Goal: Contribute content: Add original content to the website for others to see

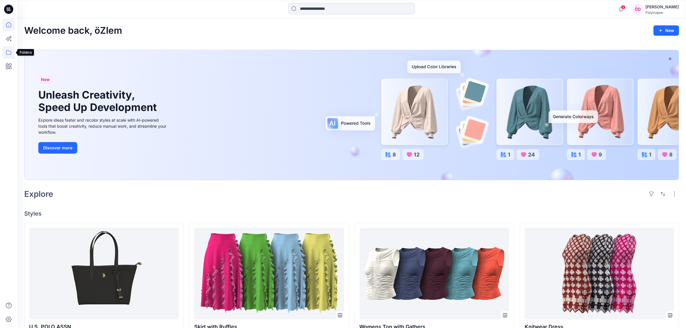
click at [10, 55] on icon at bounding box center [8, 52] width 13 height 13
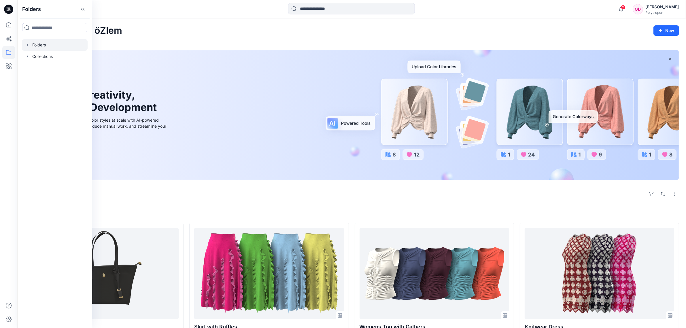
click at [41, 45] on div at bounding box center [55, 45] width 66 height 12
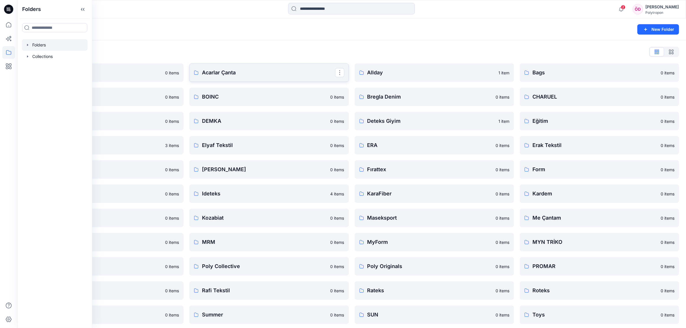
click at [230, 75] on p "Acarlar Çanta" at bounding box center [268, 73] width 133 height 8
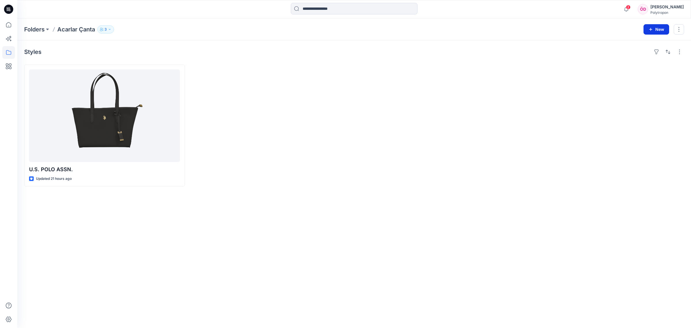
click at [662, 30] on button "New" at bounding box center [657, 29] width 26 height 10
click at [639, 44] on p "New Style" at bounding box center [638, 43] width 19 height 7
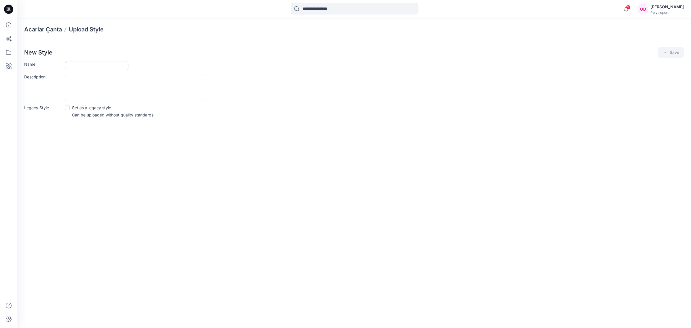
click at [101, 64] on input "Name" at bounding box center [96, 65] width 63 height 9
type input "*********"
click at [669, 50] on button "Save" at bounding box center [671, 52] width 26 height 10
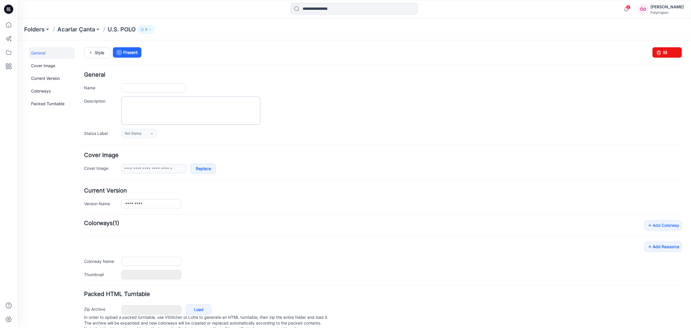
type input "*********"
type input "**********"
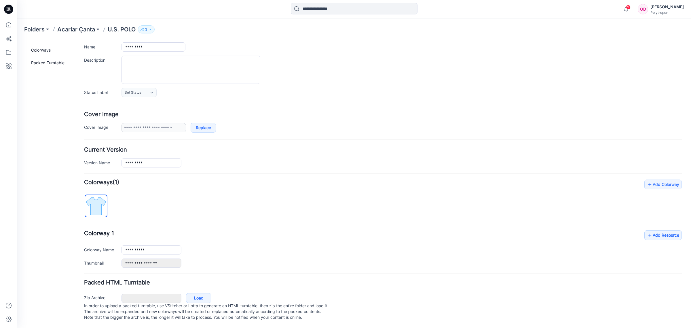
scroll to position [48, 0]
click at [205, 293] on link "Load" at bounding box center [198, 298] width 25 height 10
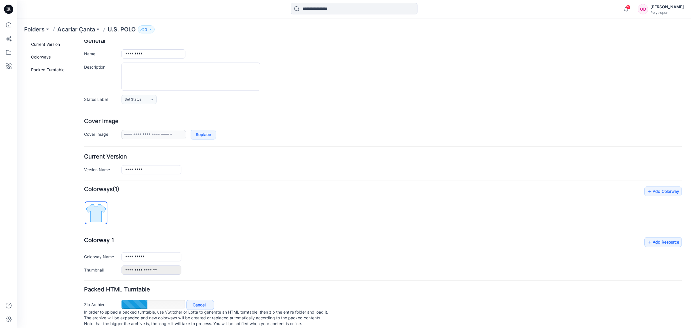
scroll to position [48, 0]
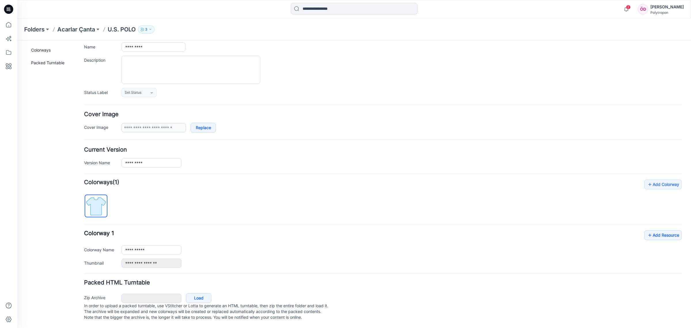
click at [35, 222] on div "General Cover Image Current Version Colorways Packed Turntable" at bounding box center [52, 167] width 46 height 322
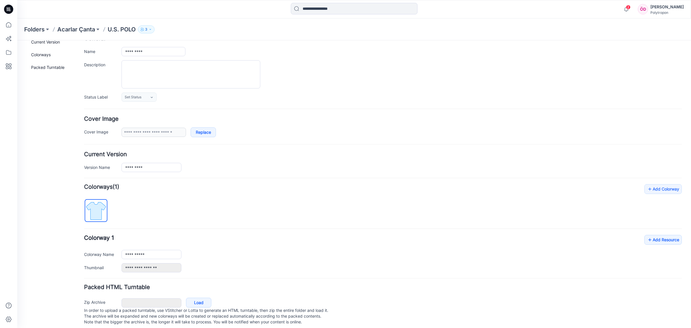
scroll to position [0, 0]
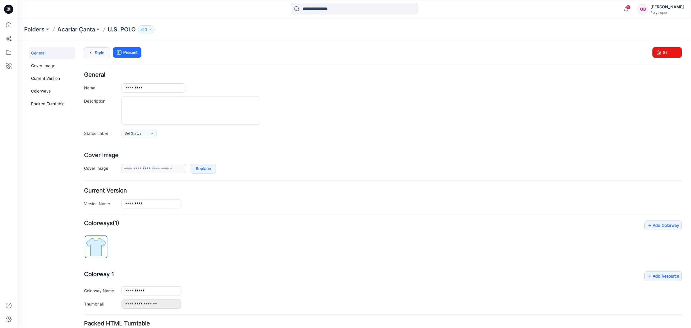
click at [104, 52] on link "Style" at bounding box center [97, 52] width 26 height 11
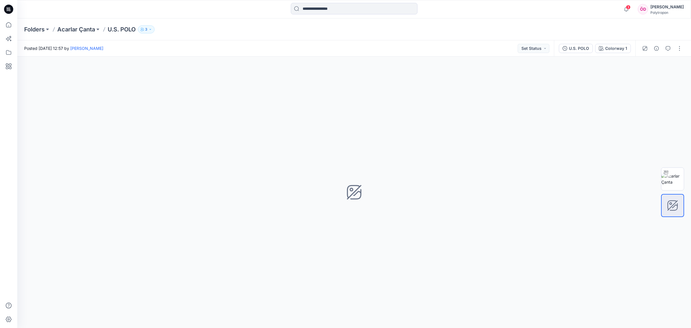
click at [183, 27] on div "Folders Acarlar Çanta U.S. POLO 3" at bounding box center [331, 29] width 615 height 8
click at [673, 178] on img at bounding box center [673, 179] width 22 height 12
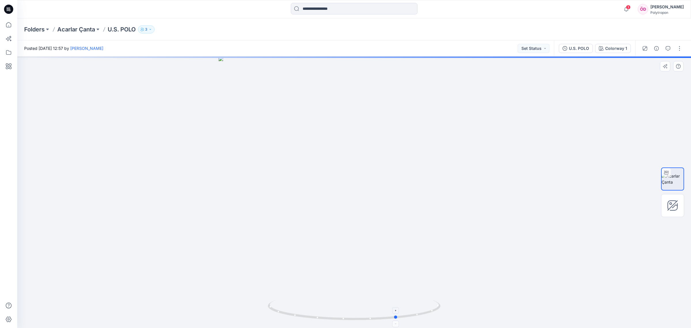
drag, startPoint x: 435, startPoint y: 311, endPoint x: 305, endPoint y: 313, distance: 129.7
click at [305, 313] on icon at bounding box center [355, 311] width 174 height 22
click at [615, 51] on div "Colorway 1" at bounding box center [617, 48] width 22 height 6
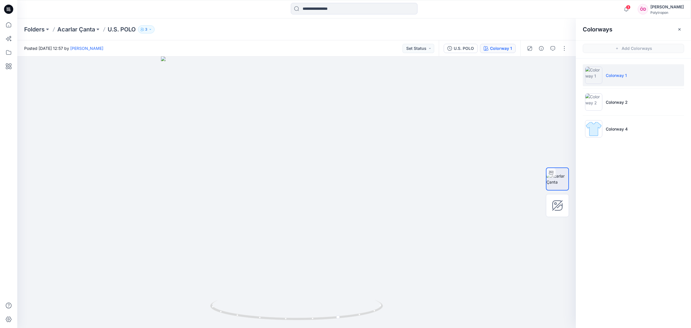
click at [677, 29] on button "button" at bounding box center [679, 29] width 9 height 9
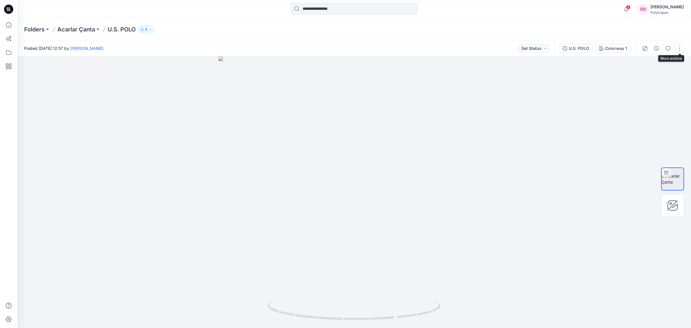
click at [681, 49] on button "button" at bounding box center [679, 48] width 9 height 9
click at [658, 78] on button "Edit" at bounding box center [655, 77] width 53 height 11
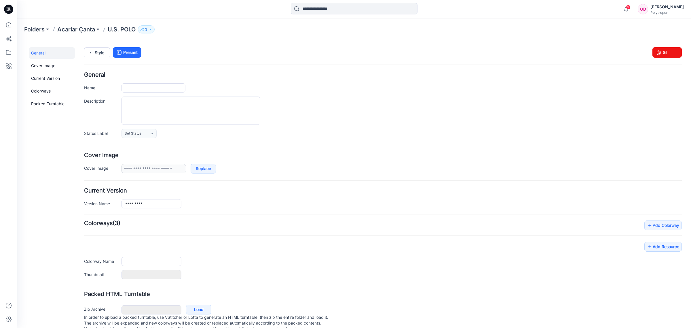
type input "*********"
type input "**********"
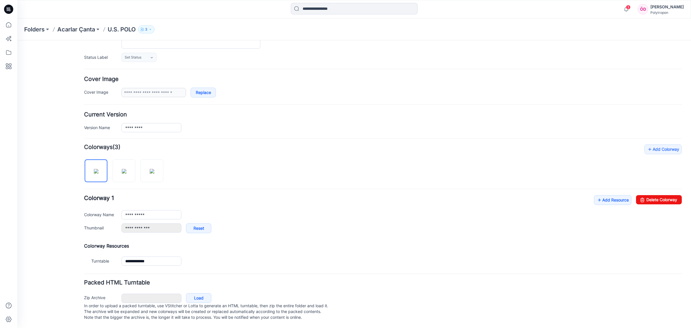
scroll to position [84, 0]
click at [602, 197] on link "Add Resource" at bounding box center [612, 200] width 37 height 10
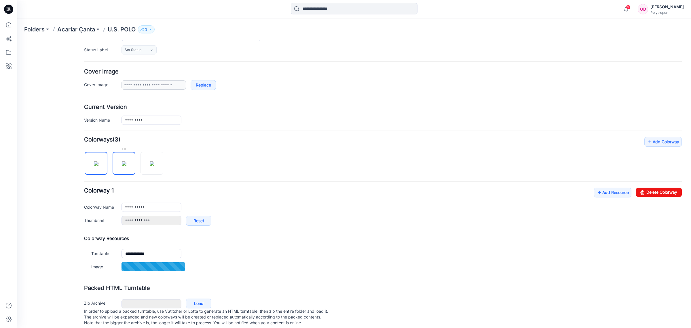
click at [125, 166] on img at bounding box center [124, 163] width 5 height 5
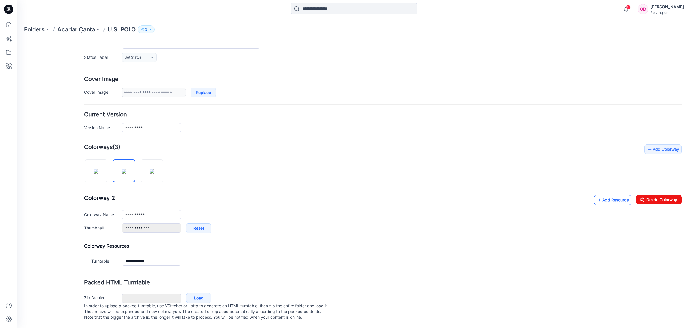
click at [610, 196] on link "Add Resource" at bounding box center [612, 200] width 37 height 10
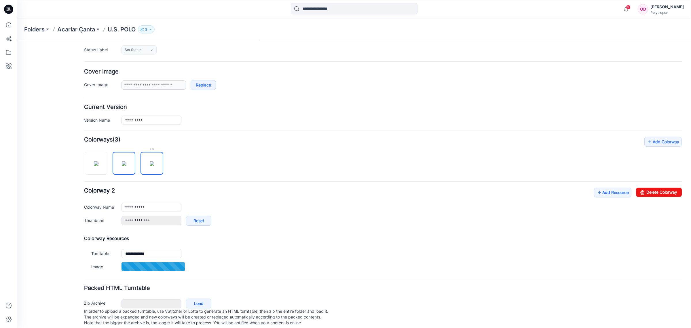
click at [151, 166] on img at bounding box center [152, 163] width 5 height 5
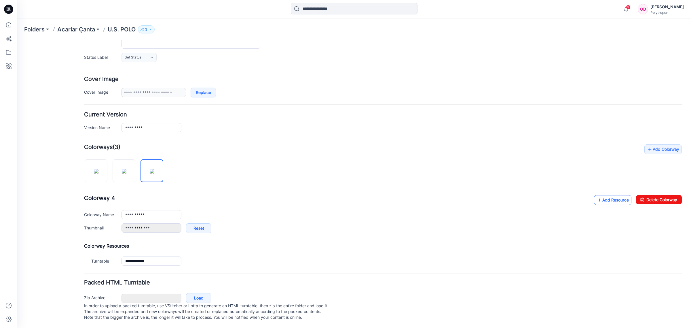
click at [605, 196] on link "Add Resource" at bounding box center [612, 200] width 37 height 10
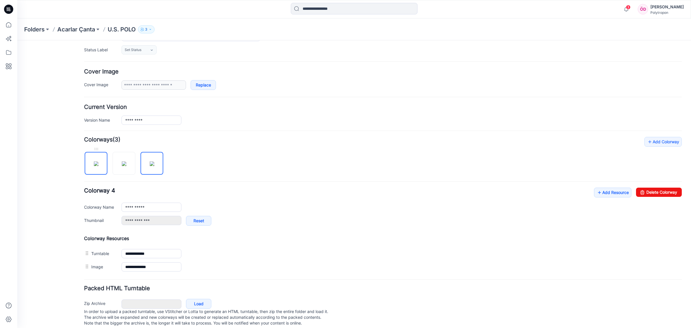
click at [95, 166] on img at bounding box center [96, 163] width 5 height 5
click at [124, 165] on img at bounding box center [124, 163] width 5 height 5
click at [150, 166] on img at bounding box center [152, 163] width 5 height 5
click at [122, 166] on img at bounding box center [124, 163] width 5 height 5
click at [608, 195] on link "Add Resource" at bounding box center [612, 193] width 37 height 10
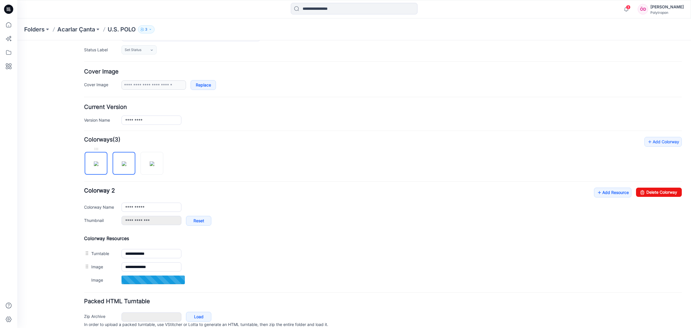
click at [97, 166] on img at bounding box center [96, 163] width 5 height 5
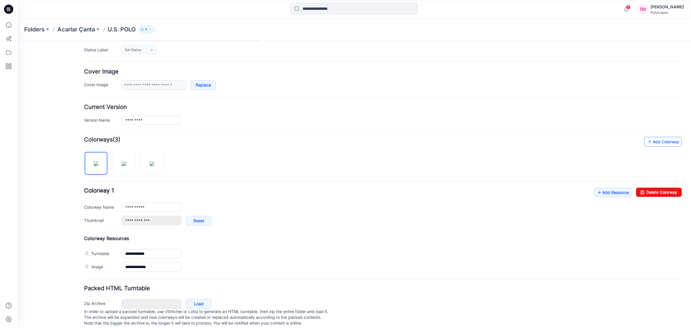
click at [655, 142] on link "Add Colorway" at bounding box center [663, 142] width 37 height 10
type input "**********"
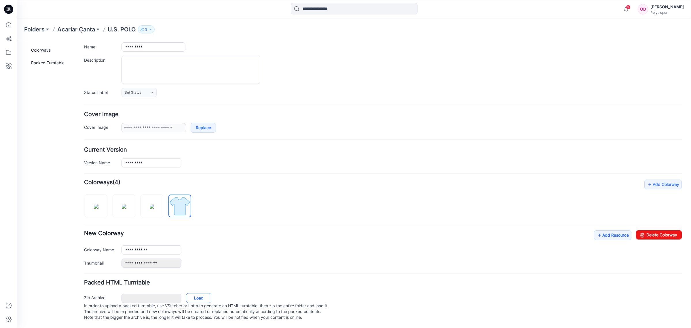
click at [200, 294] on link "Load" at bounding box center [198, 298] width 25 height 10
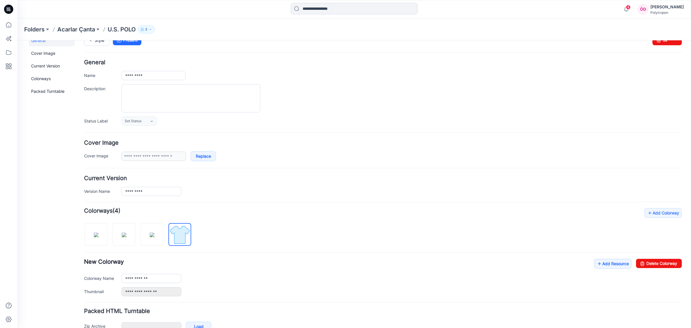
scroll to position [0, 0]
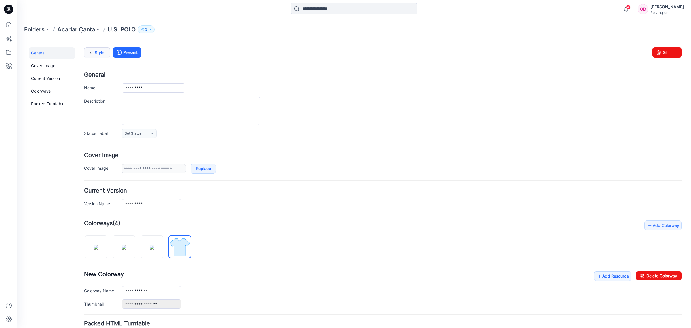
click at [101, 54] on link "Style" at bounding box center [97, 52] width 26 height 11
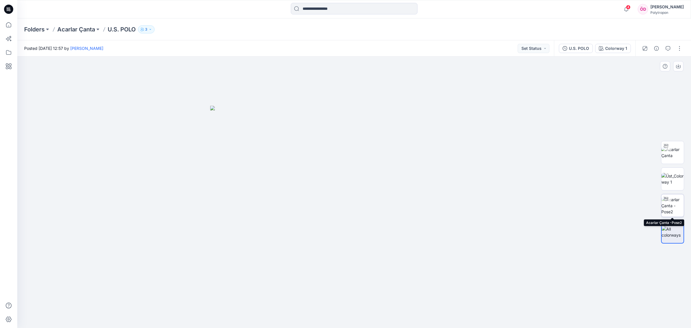
click at [671, 202] on img at bounding box center [673, 205] width 22 height 18
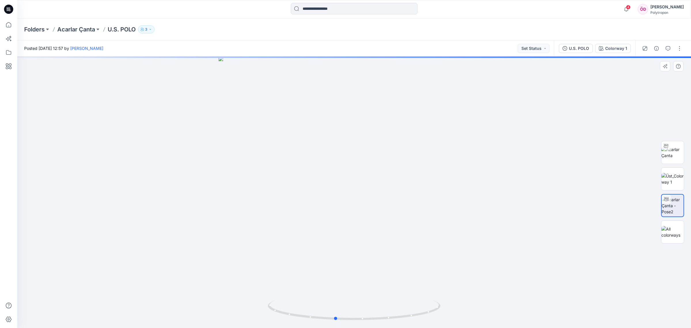
drag, startPoint x: 450, startPoint y: 203, endPoint x: 432, endPoint y: 241, distance: 42.4
click at [431, 241] on div at bounding box center [354, 191] width 674 height 271
drag, startPoint x: 449, startPoint y: 244, endPoint x: 332, endPoint y: 235, distance: 117.1
click at [332, 235] on div at bounding box center [354, 191] width 674 height 271
click at [672, 230] on img at bounding box center [673, 232] width 22 height 12
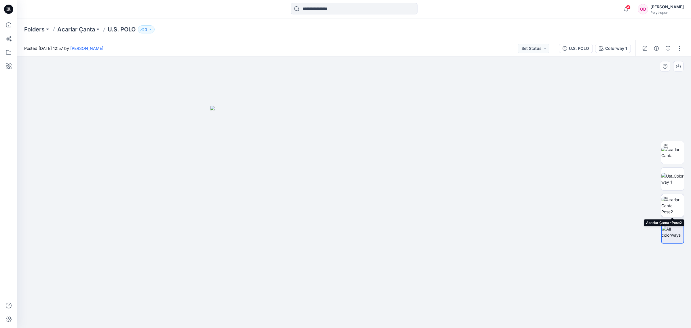
click at [676, 205] on img at bounding box center [673, 205] width 22 height 18
drag, startPoint x: 430, startPoint y: 262, endPoint x: 313, endPoint y: 236, distance: 120.4
click at [299, 230] on div at bounding box center [354, 191] width 674 height 271
click at [613, 51] on button "Colorway 1" at bounding box center [614, 48] width 36 height 9
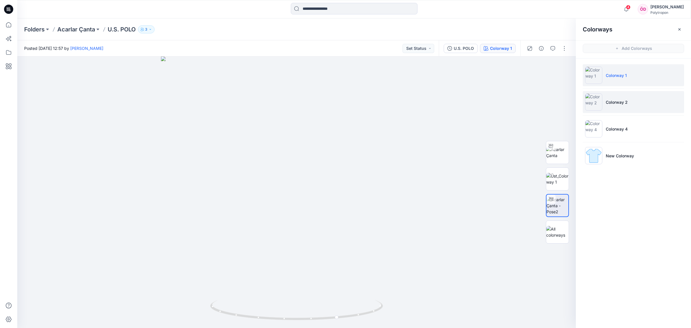
click at [615, 104] on p "Colorway 2" at bounding box center [617, 102] width 22 height 6
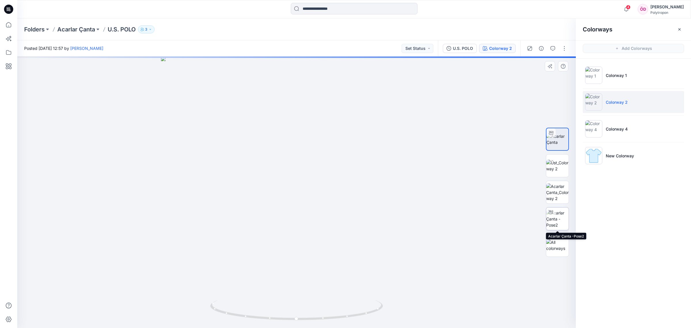
click at [555, 217] on img at bounding box center [558, 219] width 22 height 18
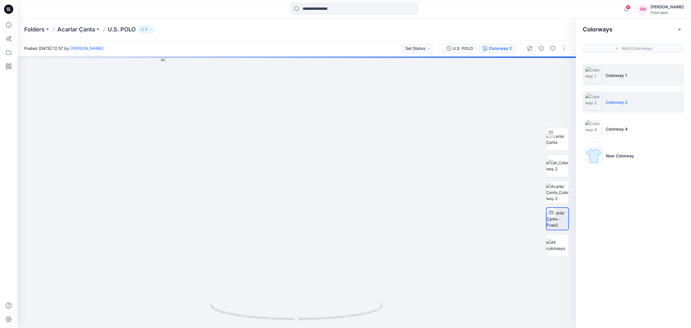
click at [617, 77] on p "Colorway 1" at bounding box center [616, 75] width 21 height 6
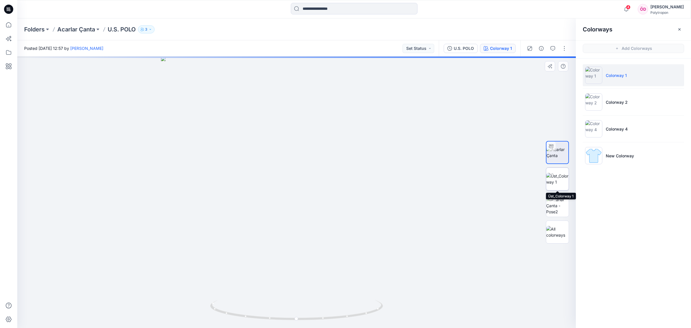
click at [560, 173] on img at bounding box center [558, 179] width 22 height 12
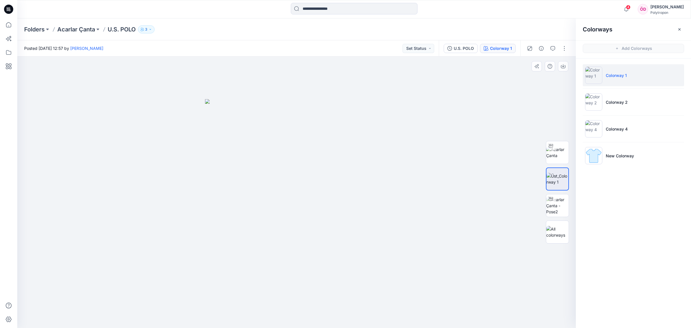
drag, startPoint x: 363, startPoint y: 259, endPoint x: 416, endPoint y: 199, distance: 80.4
click at [416, 199] on div at bounding box center [296, 192] width 559 height 272
click at [337, 264] on img at bounding box center [297, 213] width 184 height 229
drag, startPoint x: 452, startPoint y: 162, endPoint x: 655, endPoint y: 3, distance: 258.1
click at [453, 162] on div at bounding box center [296, 192] width 559 height 272
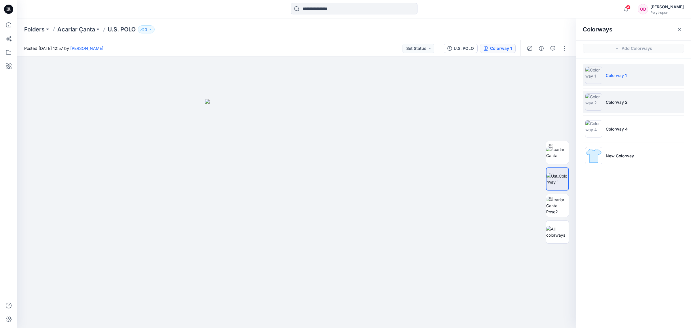
click at [620, 100] on p "Colorway 2" at bounding box center [617, 102] width 22 height 6
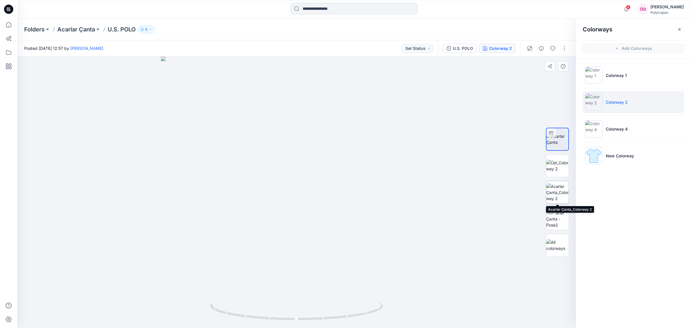
click at [557, 191] on img at bounding box center [558, 192] width 22 height 18
click at [563, 165] on img at bounding box center [558, 166] width 22 height 12
click at [680, 28] on icon "button" at bounding box center [680, 29] width 5 height 5
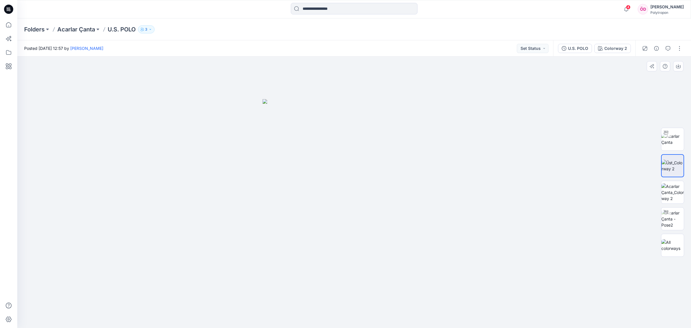
click at [437, 269] on img at bounding box center [355, 213] width 184 height 229
click at [437, 268] on img at bounding box center [355, 213] width 184 height 229
click at [438, 268] on img at bounding box center [355, 213] width 184 height 229
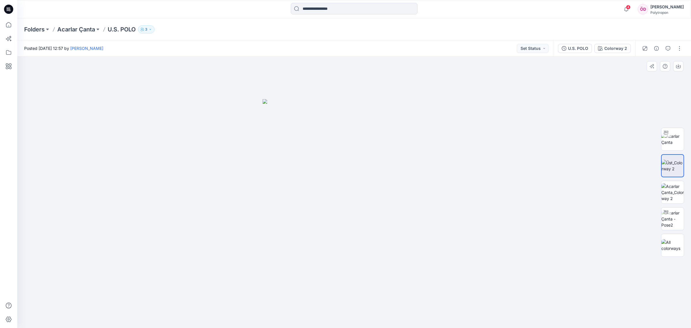
drag, startPoint x: 438, startPoint y: 267, endPoint x: 452, endPoint y: 251, distance: 21.7
click at [441, 266] on img at bounding box center [355, 213] width 184 height 229
drag, startPoint x: 520, startPoint y: 233, endPoint x: 575, endPoint y: 171, distance: 83.1
click at [521, 233] on div at bounding box center [354, 192] width 674 height 272
click at [679, 248] on img at bounding box center [673, 245] width 22 height 12
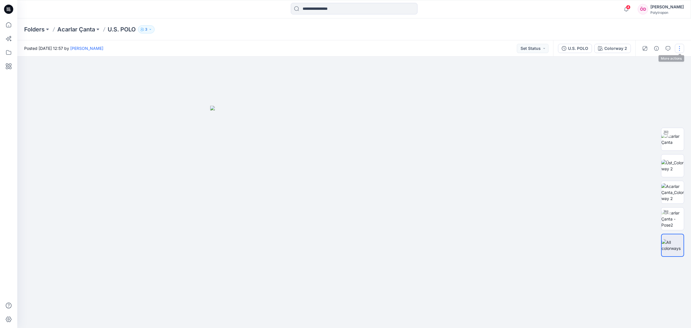
click at [682, 48] on button "button" at bounding box center [679, 48] width 9 height 9
click at [647, 77] on button "Edit" at bounding box center [655, 77] width 53 height 11
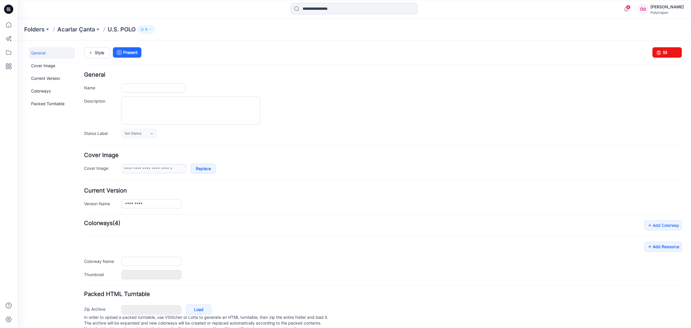
type input "*********"
type input "**********"
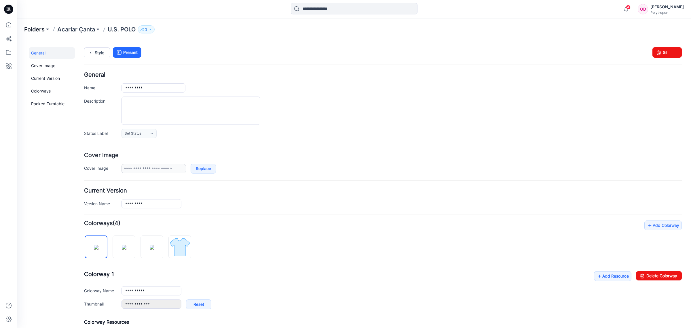
click at [43, 29] on p "Folders" at bounding box center [34, 29] width 20 height 8
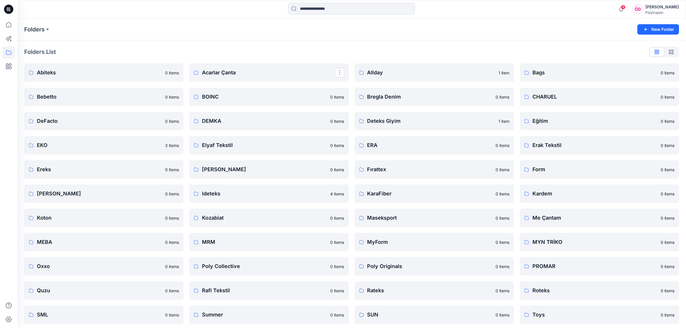
click at [228, 72] on p "Acarlar Çanta" at bounding box center [268, 73] width 133 height 8
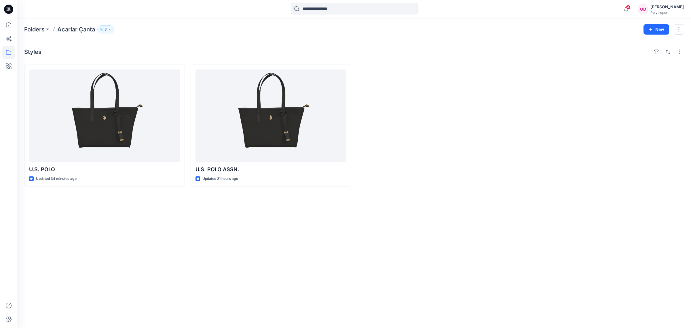
click at [180, 237] on div "Styles U.S. POLO Updated 34 minutes ago U.S. POLO ASSN. Updated 21 hours ago" at bounding box center [354, 184] width 674 height 288
drag, startPoint x: 180, startPoint y: 212, endPoint x: 171, endPoint y: 202, distance: 14.3
click at [180, 212] on div "Styles U.S. POLO Updated 34 minutes ago U.S. POLO ASSN. Updated 21 hours ago" at bounding box center [354, 184] width 674 height 288
click at [228, 222] on div "Styles U.S. POLO Updated 34 minutes ago U.S. POLO ASSN. Updated 21 hours ago" at bounding box center [354, 184] width 674 height 288
drag, startPoint x: 429, startPoint y: 228, endPoint x: 432, endPoint y: 222, distance: 6.2
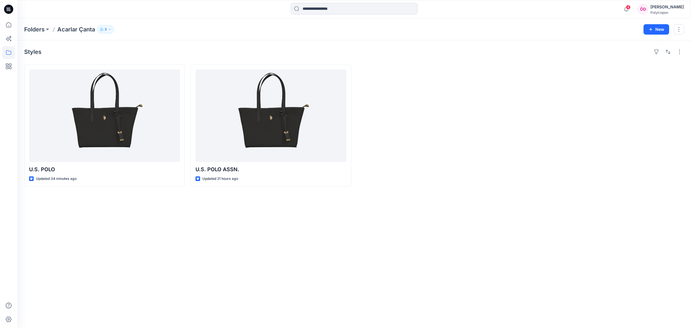
click at [430, 228] on div "Styles U.S. POLO Updated 34 minutes ago U.S. POLO ASSN. Updated 21 hours ago" at bounding box center [354, 184] width 674 height 288
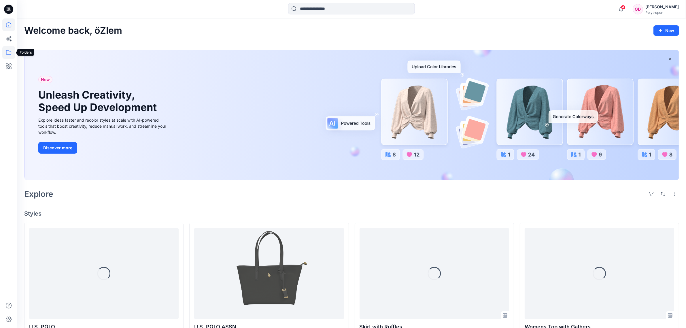
click at [6, 50] on icon at bounding box center [8, 52] width 13 height 13
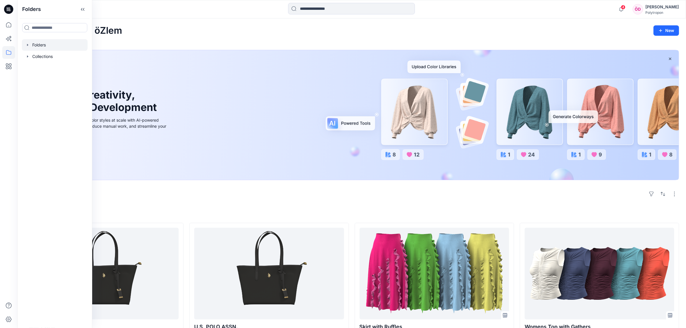
click at [46, 46] on div at bounding box center [55, 45] width 66 height 12
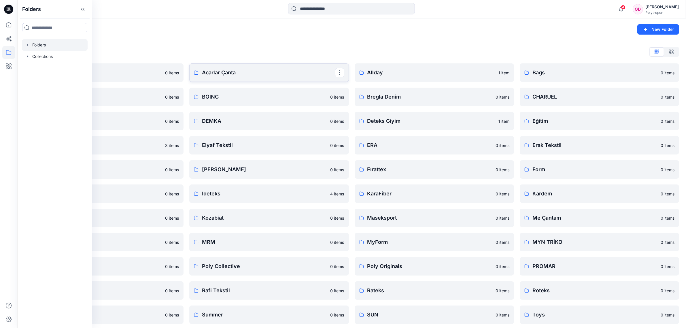
click at [219, 74] on p "Acarlar Çanta" at bounding box center [268, 73] width 133 height 8
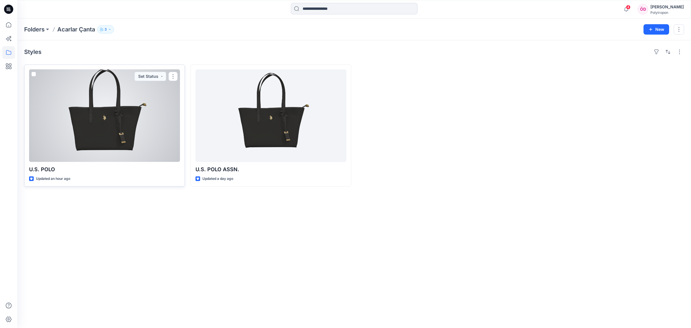
click at [149, 110] on div at bounding box center [104, 115] width 151 height 92
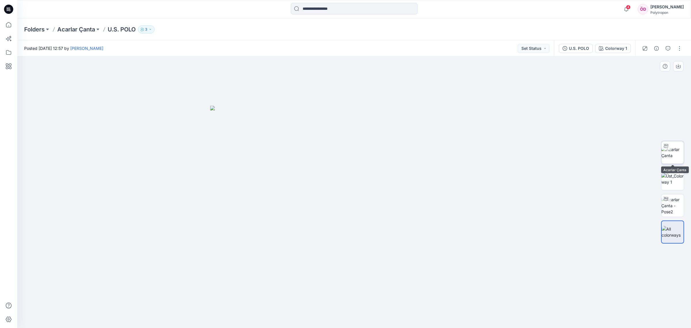
click at [668, 151] on img at bounding box center [673, 152] width 22 height 12
drag, startPoint x: 369, startPoint y: 309, endPoint x: 363, endPoint y: 309, distance: 6.1
click at [364, 309] on icon at bounding box center [355, 311] width 174 height 22
drag, startPoint x: 431, startPoint y: 311, endPoint x: 312, endPoint y: 286, distance: 121.6
click at [311, 286] on div at bounding box center [354, 191] width 674 height 271
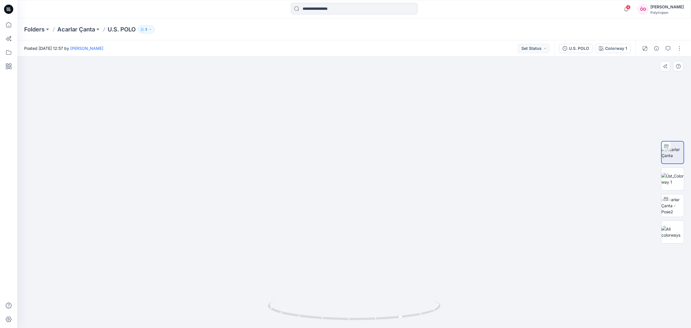
drag, startPoint x: 577, startPoint y: 165, endPoint x: 528, endPoint y: 207, distance: 65.3
drag, startPoint x: 427, startPoint y: 313, endPoint x: 277, endPoint y: 301, distance: 150.7
click at [277, 301] on icon at bounding box center [355, 311] width 174 height 22
drag, startPoint x: 429, startPoint y: 313, endPoint x: 410, endPoint y: 307, distance: 20.0
click at [410, 307] on icon at bounding box center [355, 311] width 174 height 22
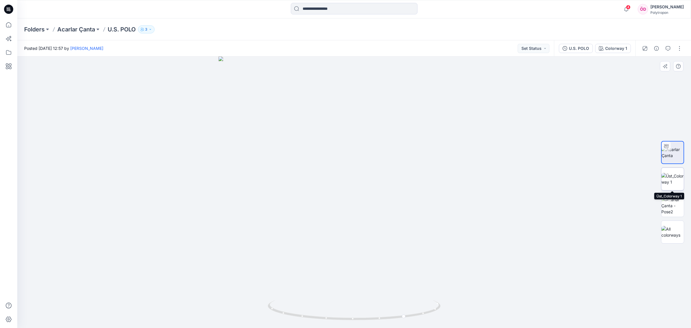
click at [670, 176] on img at bounding box center [673, 179] width 22 height 12
click at [674, 207] on img at bounding box center [673, 205] width 22 height 18
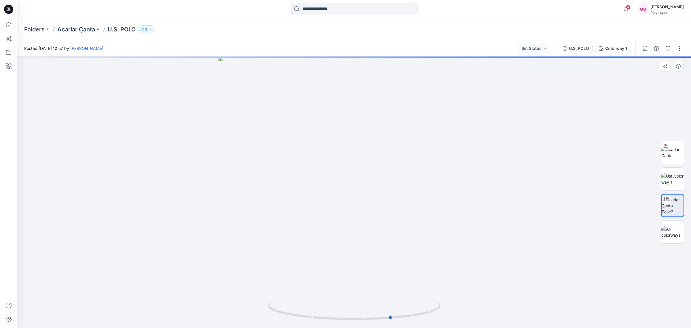
drag, startPoint x: 432, startPoint y: 312, endPoint x: 470, endPoint y: 287, distance: 45.3
click at [470, 287] on div at bounding box center [354, 191] width 674 height 271
click at [620, 48] on div "Colorway 1" at bounding box center [617, 48] width 22 height 6
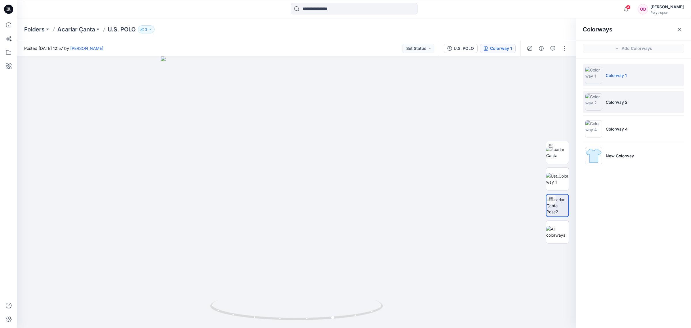
click at [629, 105] on li "Colorway 2" at bounding box center [633, 102] width 101 height 22
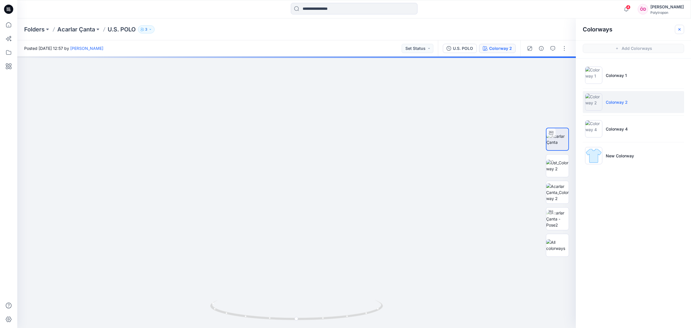
click at [683, 26] on button "button" at bounding box center [679, 29] width 9 height 9
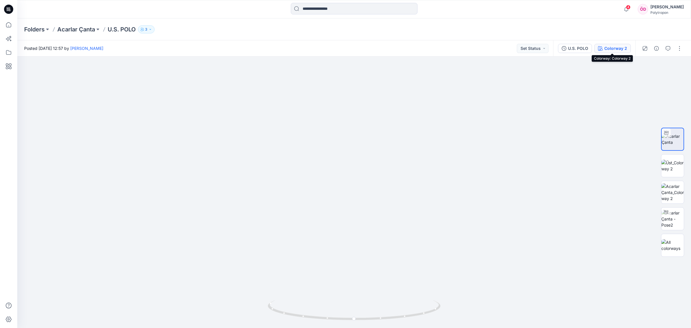
click at [620, 46] on div "Colorway 2" at bounding box center [616, 48] width 23 height 6
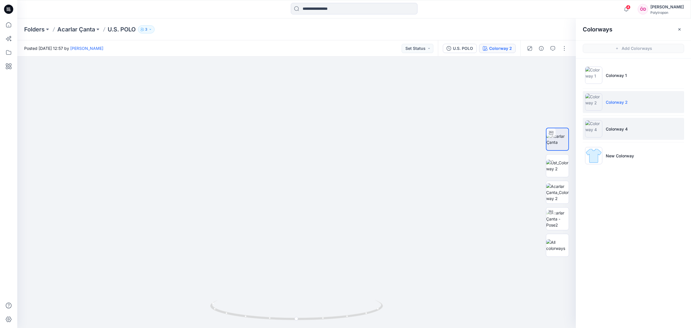
click at [632, 130] on li "Colorway 4" at bounding box center [633, 129] width 101 height 22
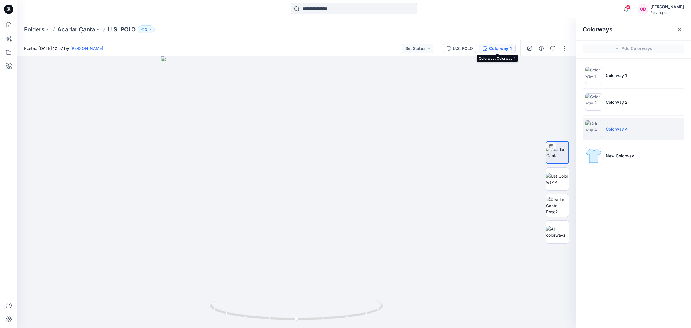
click at [504, 47] on div "Colorway 4" at bounding box center [501, 48] width 23 height 6
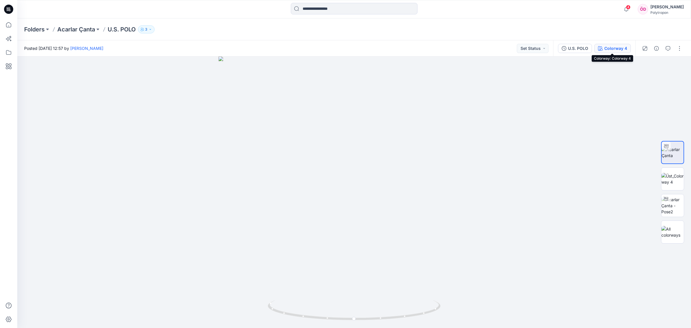
click at [625, 48] on div "Colorway 4" at bounding box center [616, 48] width 23 height 6
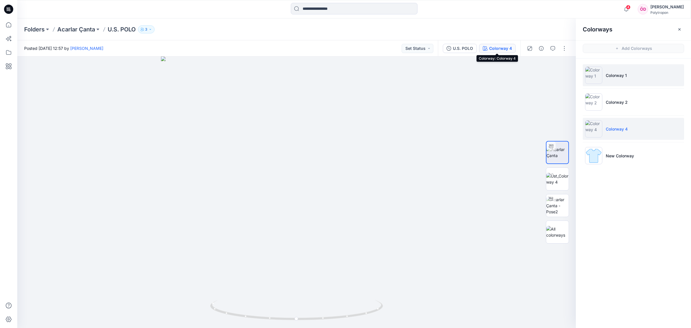
click at [613, 79] on li "Colorway 1" at bounding box center [633, 75] width 101 height 22
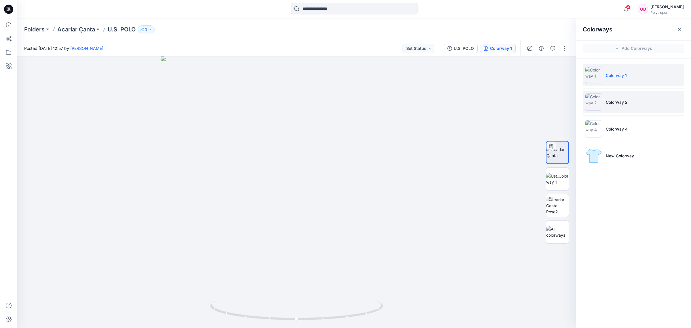
click at [620, 103] on p "Colorway 2" at bounding box center [617, 102] width 22 height 6
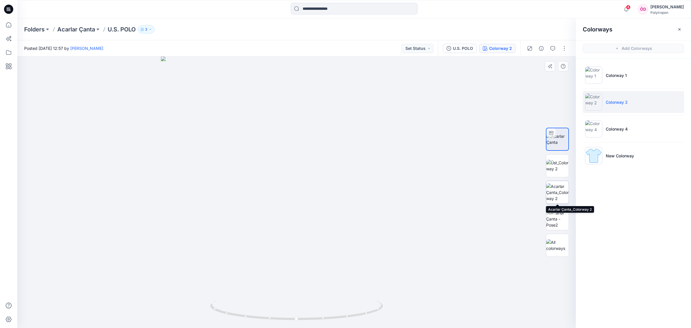
click at [558, 188] on img at bounding box center [558, 192] width 22 height 18
click at [564, 141] on img at bounding box center [558, 139] width 22 height 12
drag, startPoint x: 377, startPoint y: 313, endPoint x: 288, endPoint y: 302, distance: 90.6
click at [288, 302] on icon at bounding box center [297, 311] width 174 height 22
drag, startPoint x: 347, startPoint y: 318, endPoint x: 304, endPoint y: 318, distance: 43.2
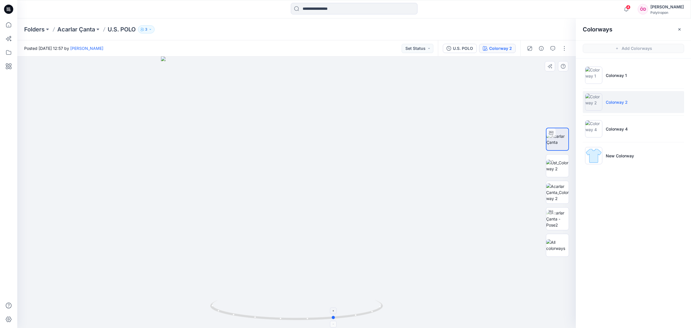
click at [304, 318] on icon at bounding box center [297, 311] width 174 height 22
drag, startPoint x: 503, startPoint y: 182, endPoint x: 366, endPoint y: 210, distance: 140.0
click at [368, 212] on img at bounding box center [175, 26] width 1013 height 603
drag, startPoint x: 390, startPoint y: 201, endPoint x: 400, endPoint y: 244, distance: 44.6
click at [400, 244] on img at bounding box center [117, 16] width 1180 height 623
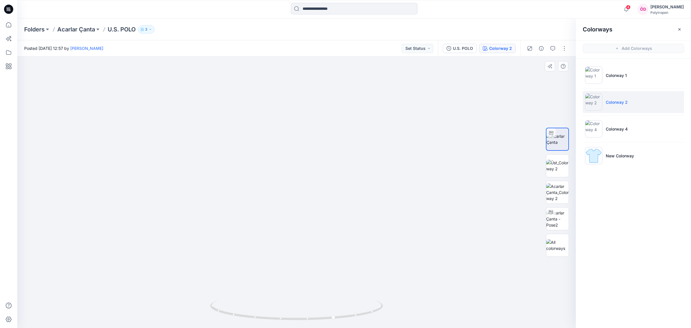
drag, startPoint x: 401, startPoint y: 243, endPoint x: 415, endPoint y: 171, distance: 72.6
click at [560, 192] on img at bounding box center [558, 192] width 22 height 18
click at [559, 163] on img at bounding box center [558, 166] width 22 height 12
click at [557, 193] on img at bounding box center [558, 192] width 22 height 18
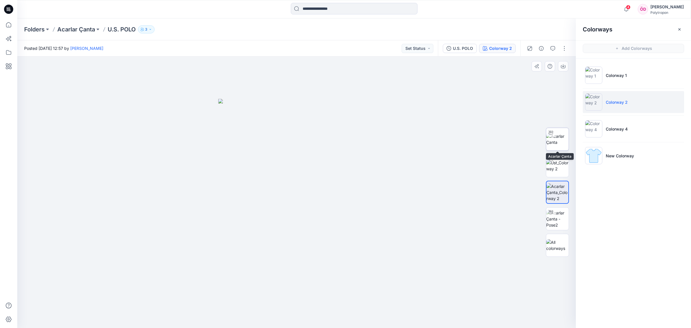
click at [564, 139] on img at bounding box center [558, 139] width 22 height 12
drag, startPoint x: 443, startPoint y: 289, endPoint x: 386, endPoint y: 301, distance: 58.8
click at [386, 301] on div at bounding box center [296, 191] width 559 height 271
click at [558, 166] on img at bounding box center [558, 166] width 22 height 12
